Goal: Understand process/instructions: Learn how to perform a task or action

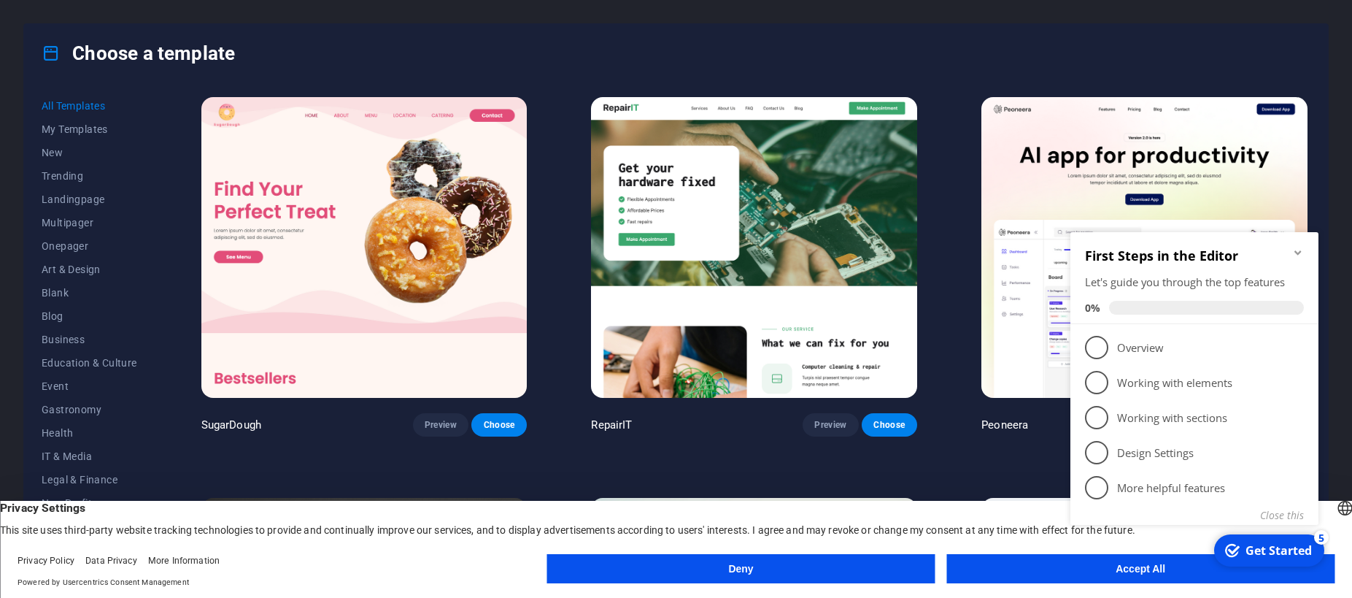
click at [1300, 251] on icon "Minimize checklist" at bounding box center [1299, 253] width 12 height 12
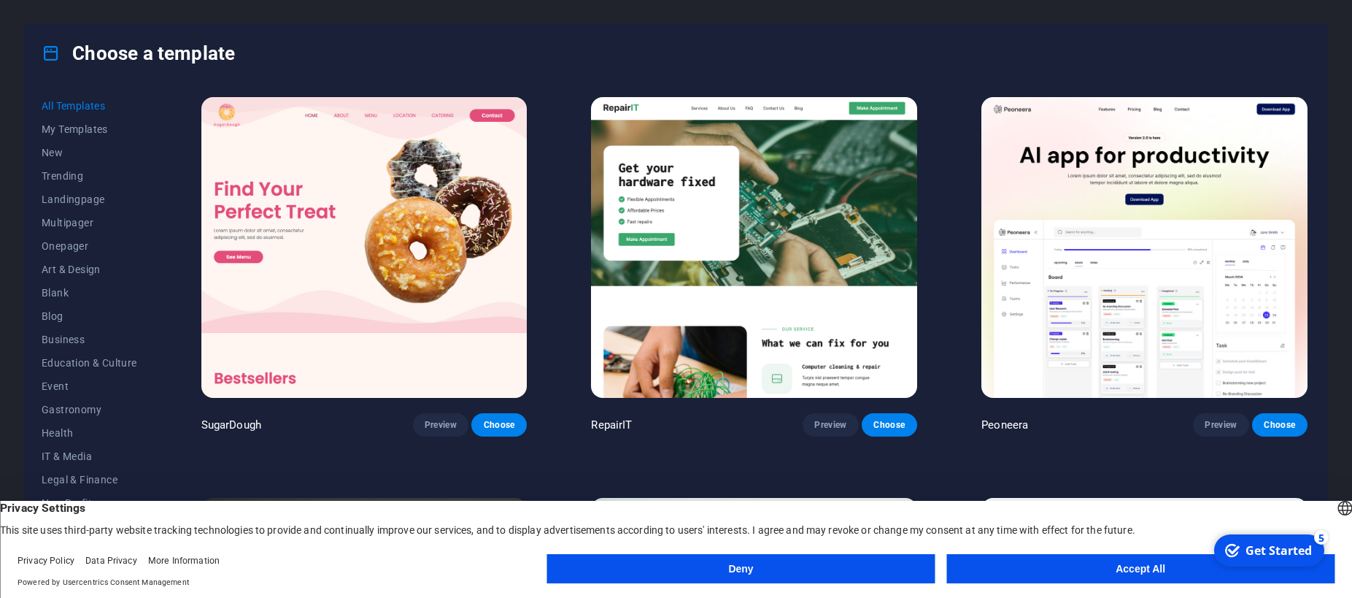
click at [1320, 539] on div "5" at bounding box center [1321, 537] width 15 height 15
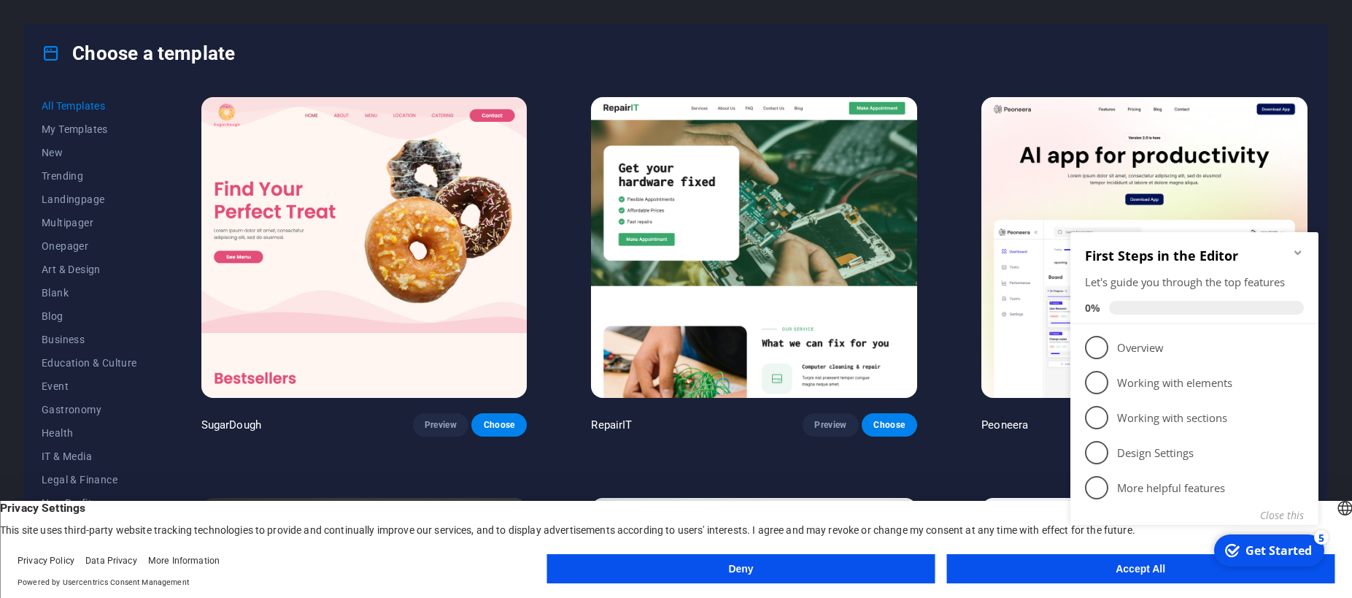
click at [1155, 560] on div "checkmark Get Started 5 First Steps in the Editor Let's guide you through the t…" at bounding box center [1198, 394] width 266 height 355
click at [1146, 571] on div "checkmark Get Started 5 First Steps in the Editor Let's guide you through the t…" at bounding box center [1198, 394] width 266 height 355
click at [1304, 256] on div "First Steps in the Editor Let's guide you through the top features 0%" at bounding box center [1195, 278] width 248 height 92
click at [1294, 247] on div "First Steps in the Editor Let's guide you through the top features 0%" at bounding box center [1195, 278] width 248 height 92
click at [1295, 256] on icon "Minimize checklist" at bounding box center [1299, 253] width 12 height 12
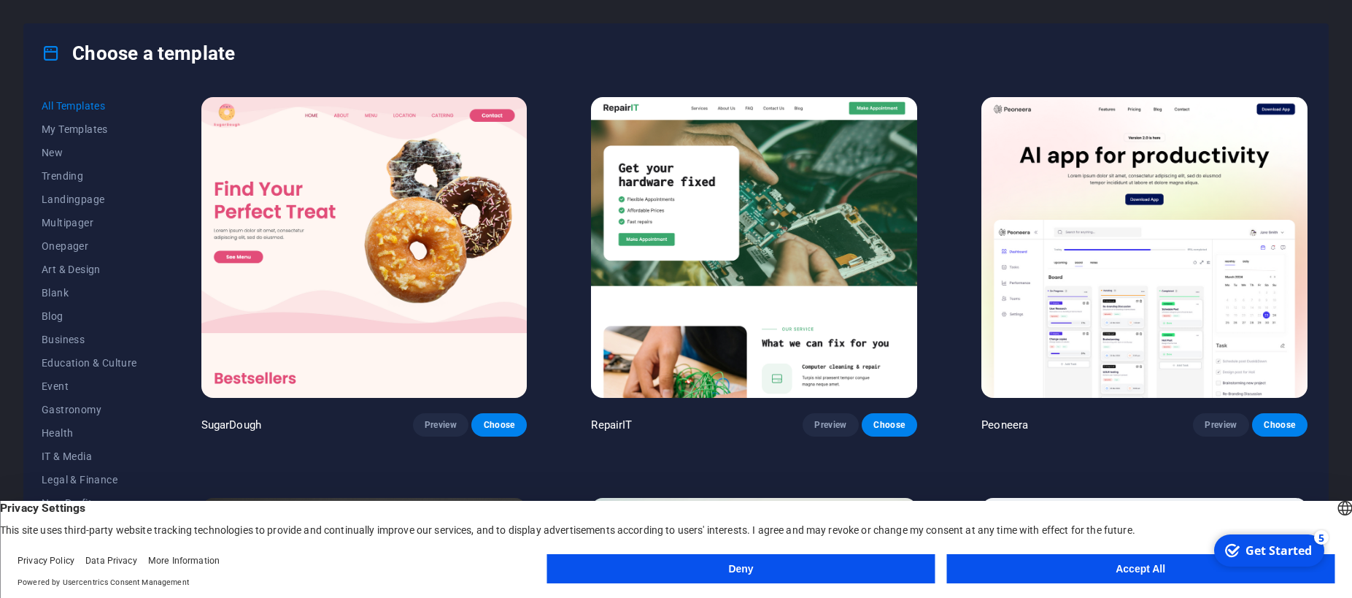
click at [988, 501] on header "English Deutsch Privacy Settings This site uses third-party website tracking te…" at bounding box center [676, 519] width 1352 height 36
click at [1142, 573] on button "Accept All" at bounding box center [1141, 568] width 388 height 29
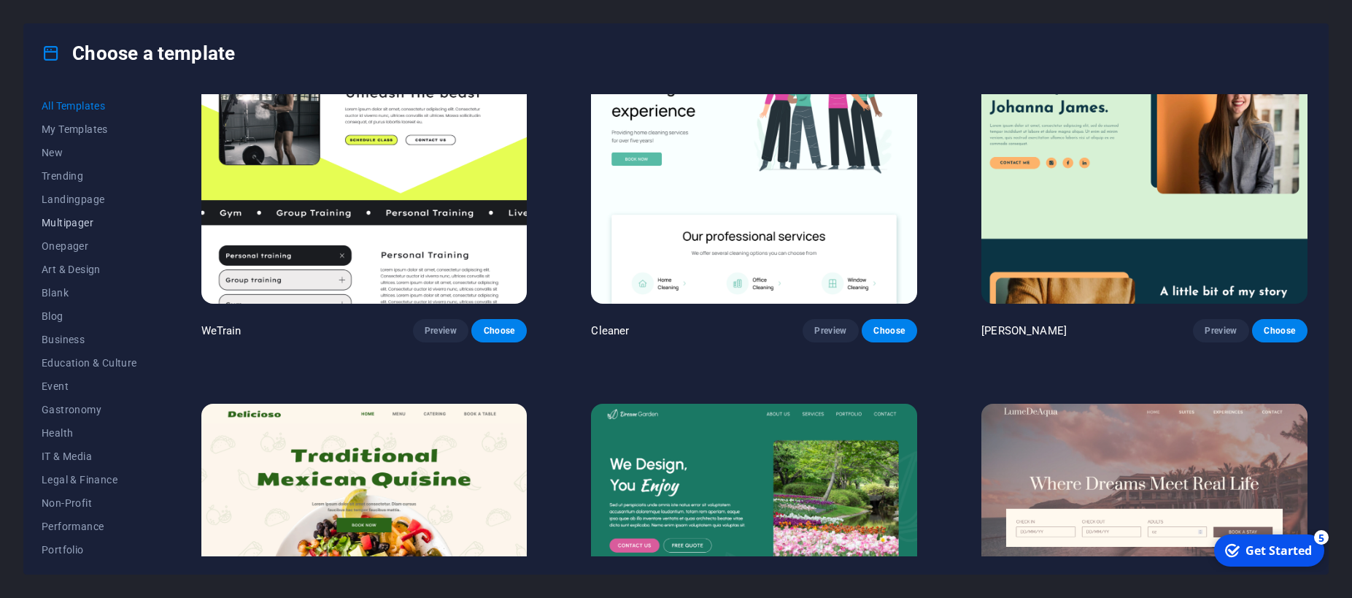
click at [60, 217] on span "Multipager" at bounding box center [90, 223] width 96 height 12
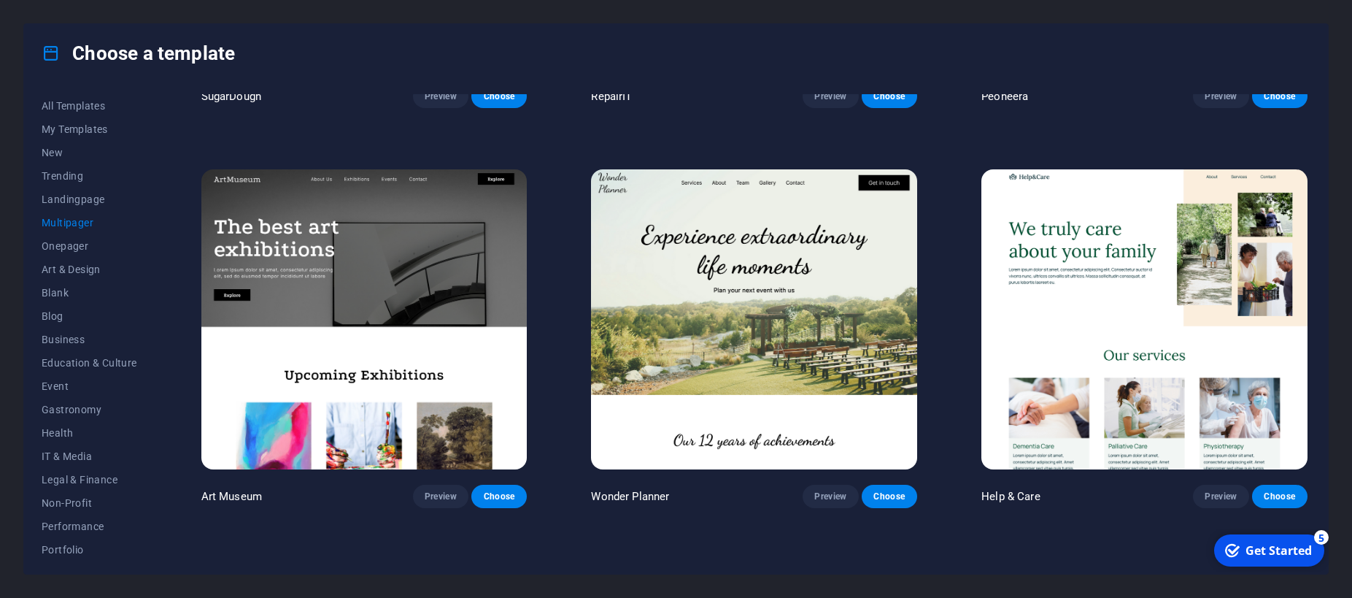
scroll to position [394, 0]
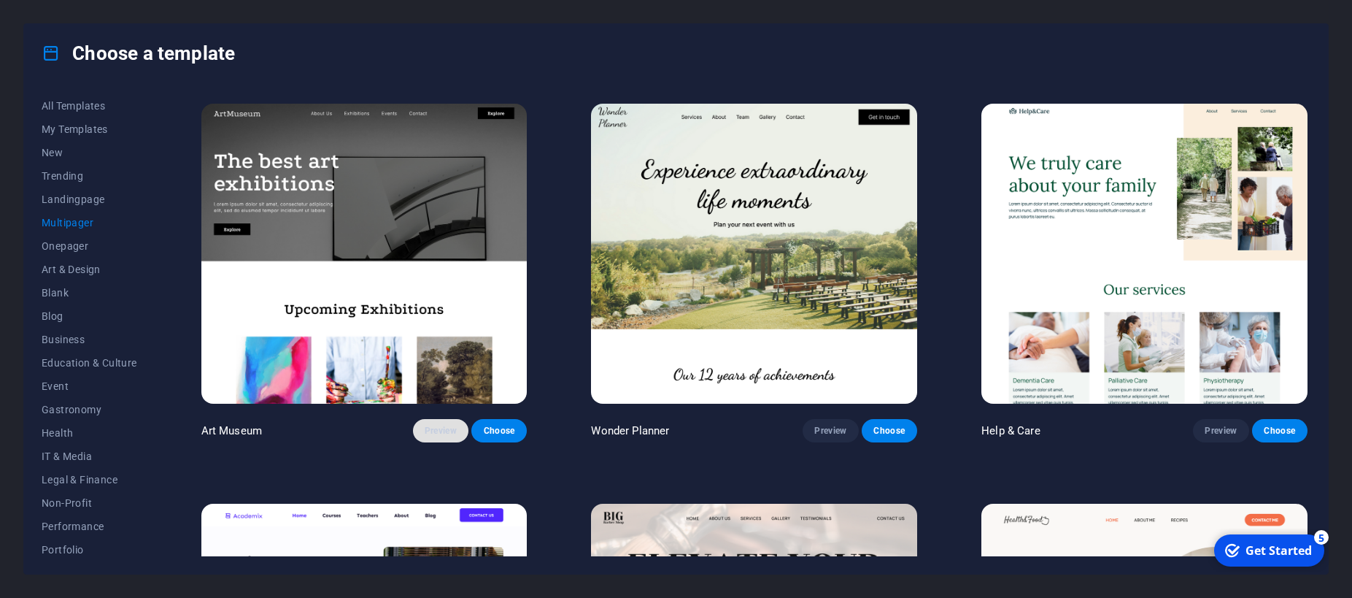
click at [434, 428] on span "Preview" at bounding box center [441, 431] width 32 height 12
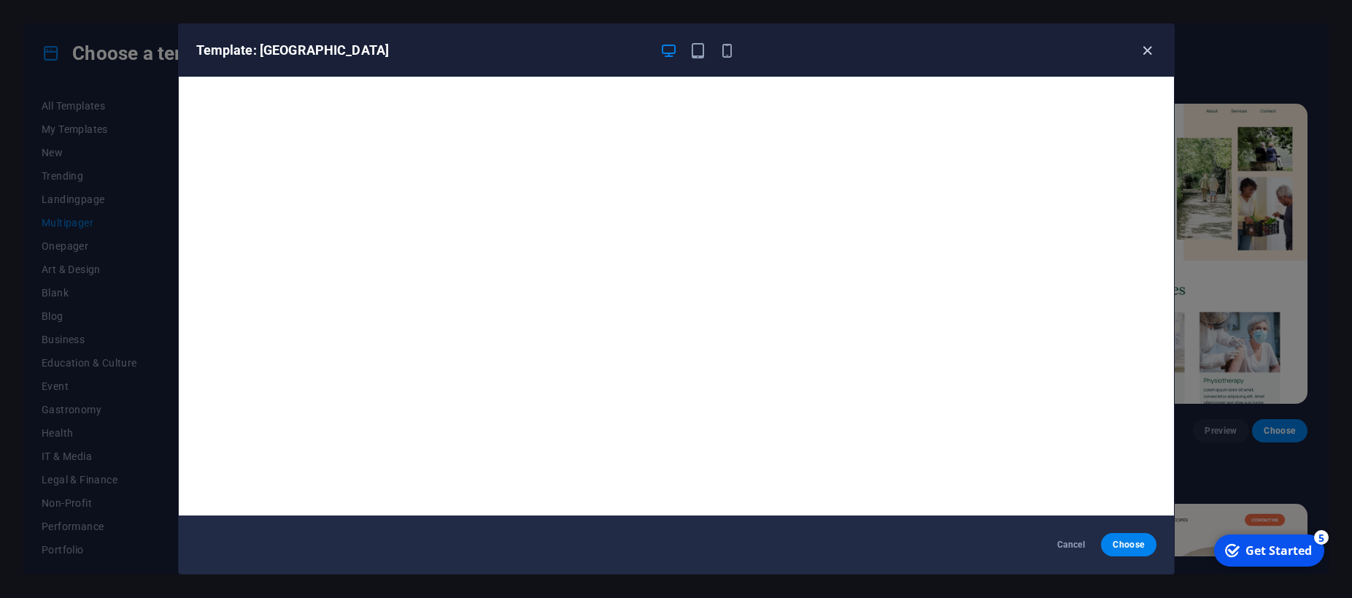
click at [1145, 50] on icon "button" at bounding box center [1147, 50] width 17 height 17
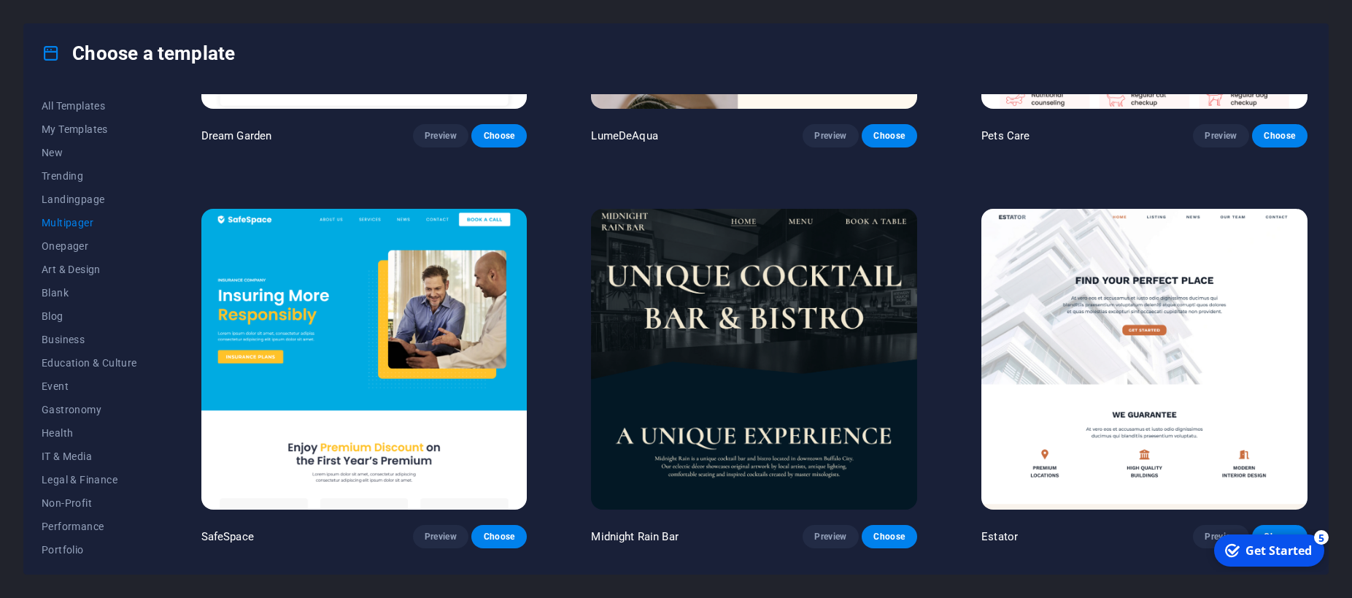
scroll to position [1905, 0]
